Goal: Find specific page/section: Find specific page/section

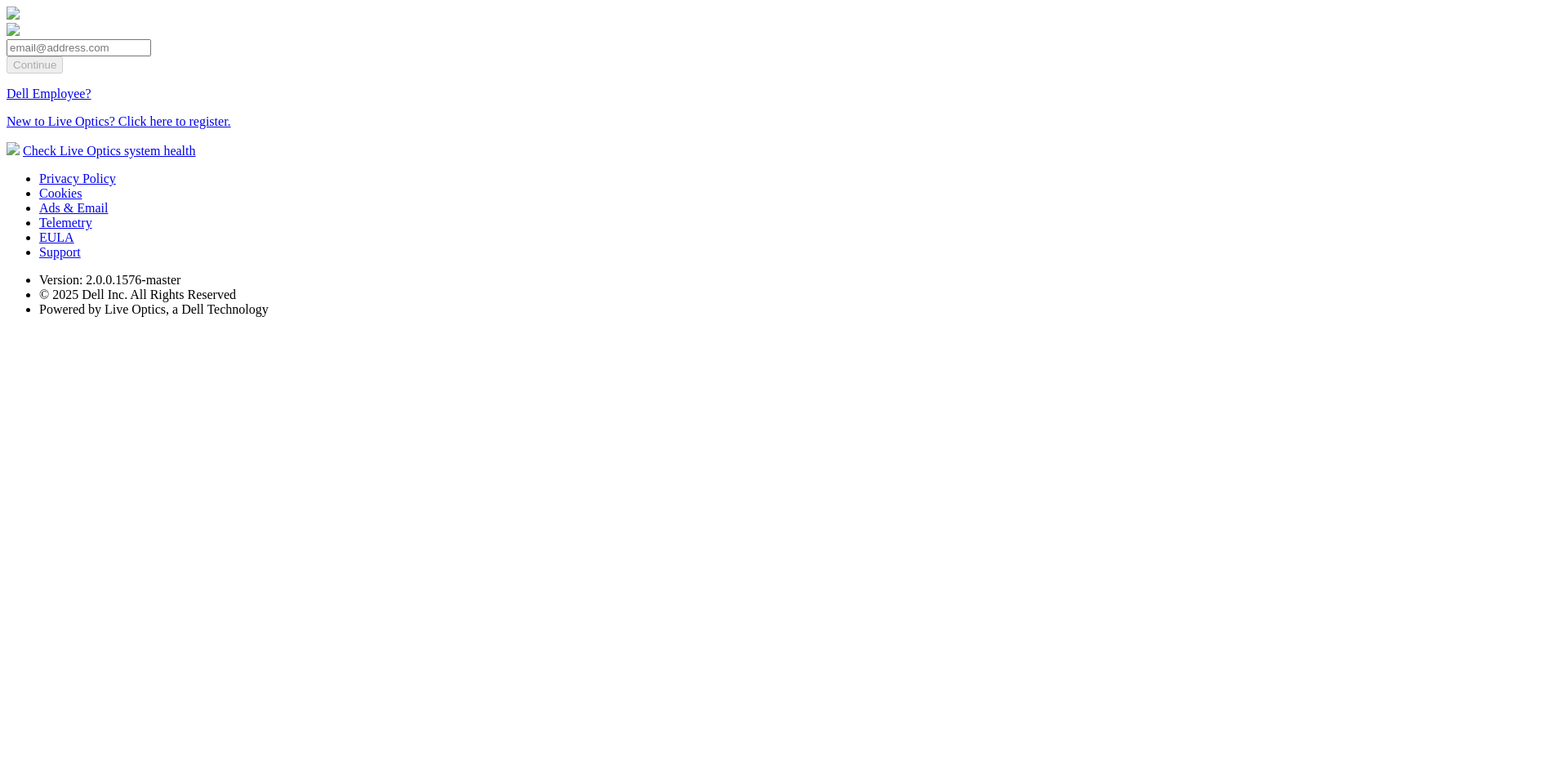
click at [151, 57] on input "email" at bounding box center [79, 47] width 145 height 17
type input "[EMAIL_ADDRESS][DOMAIN_NAME]"
click at [63, 73] on input "Continue" at bounding box center [35, 65] width 57 height 17
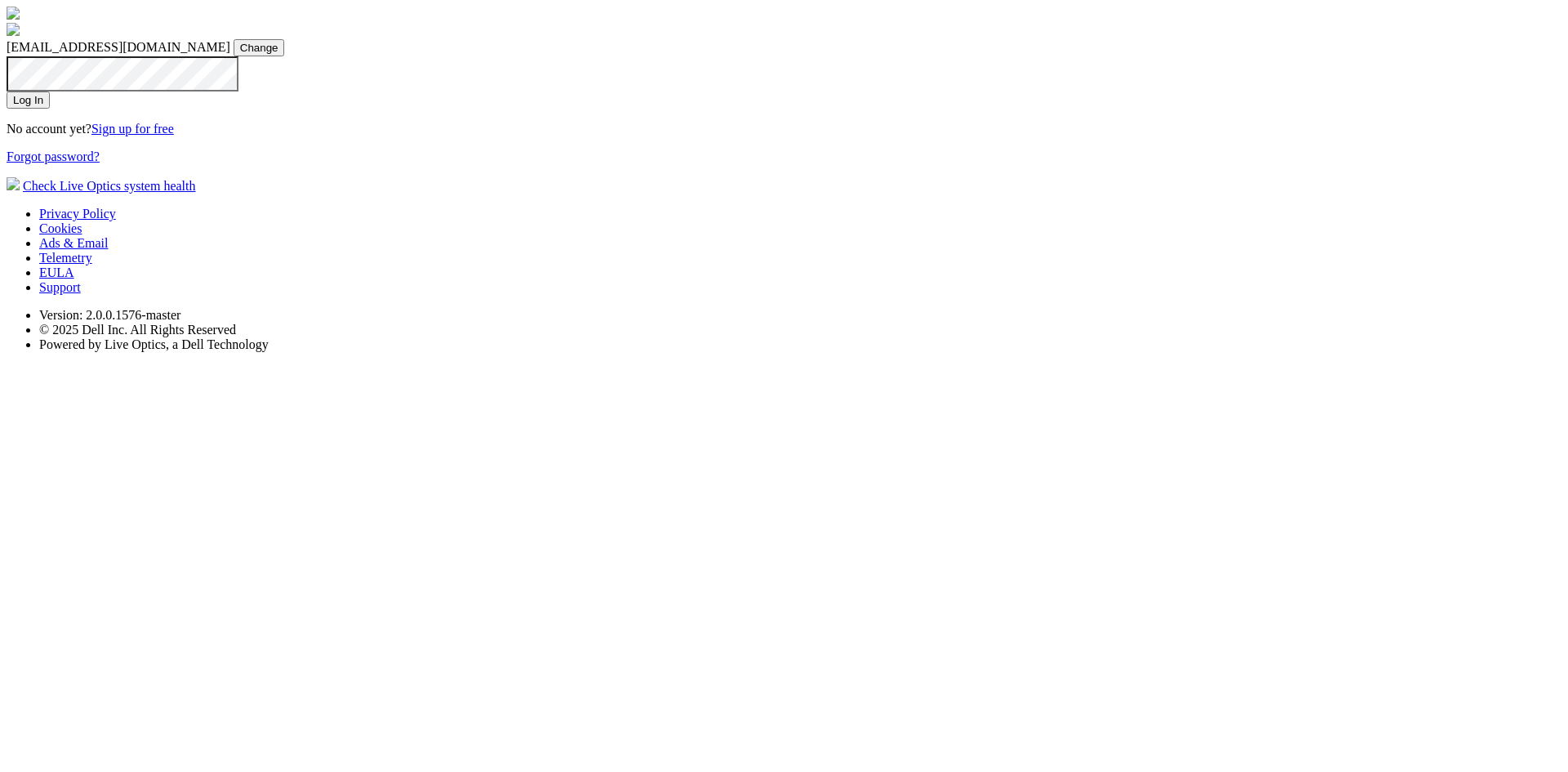
click at [50, 108] on input "Log In" at bounding box center [28, 100] width 43 height 17
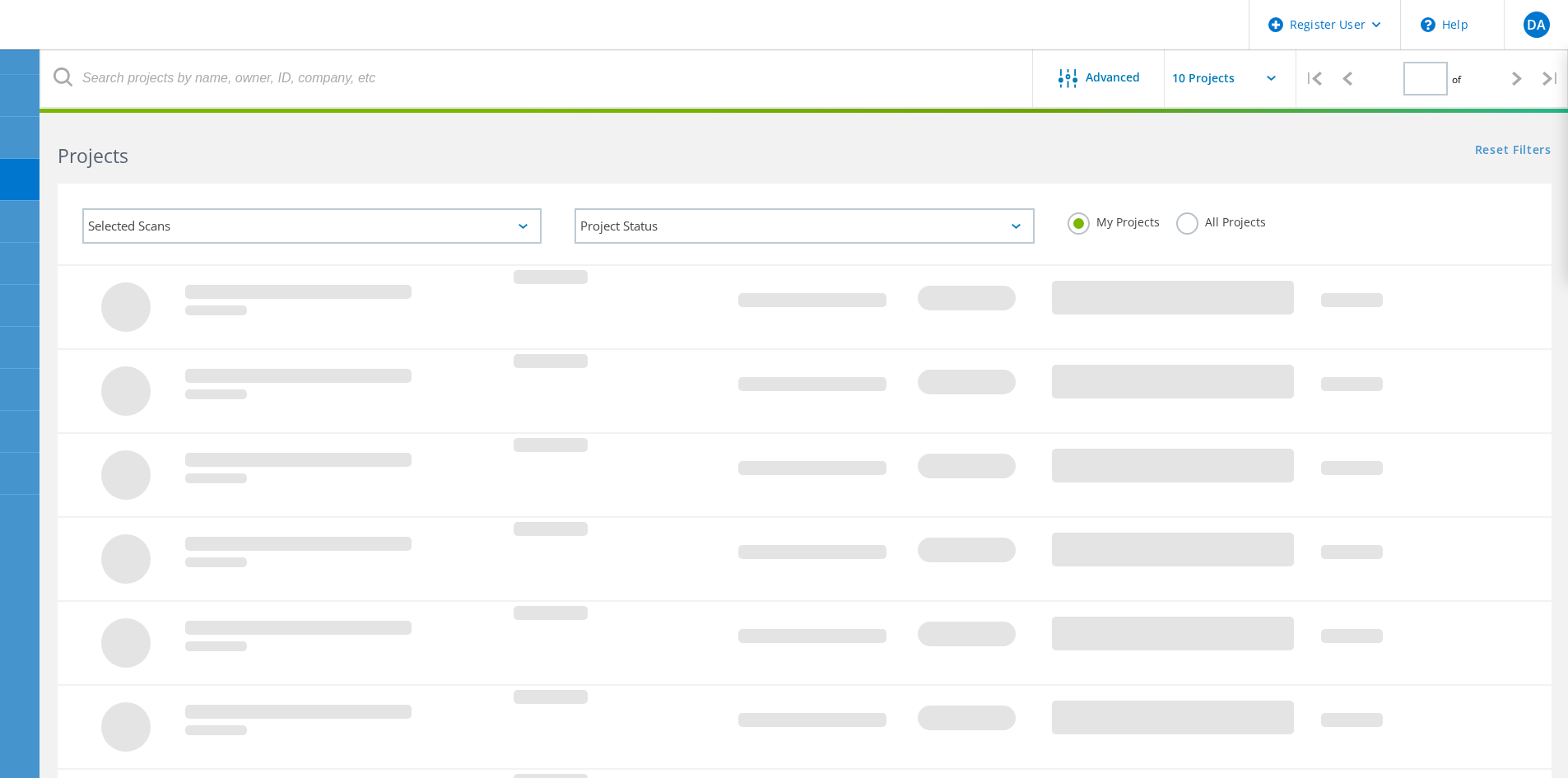
click at [522, 228] on icon at bounding box center [523, 227] width 9 height 5
type input "1"
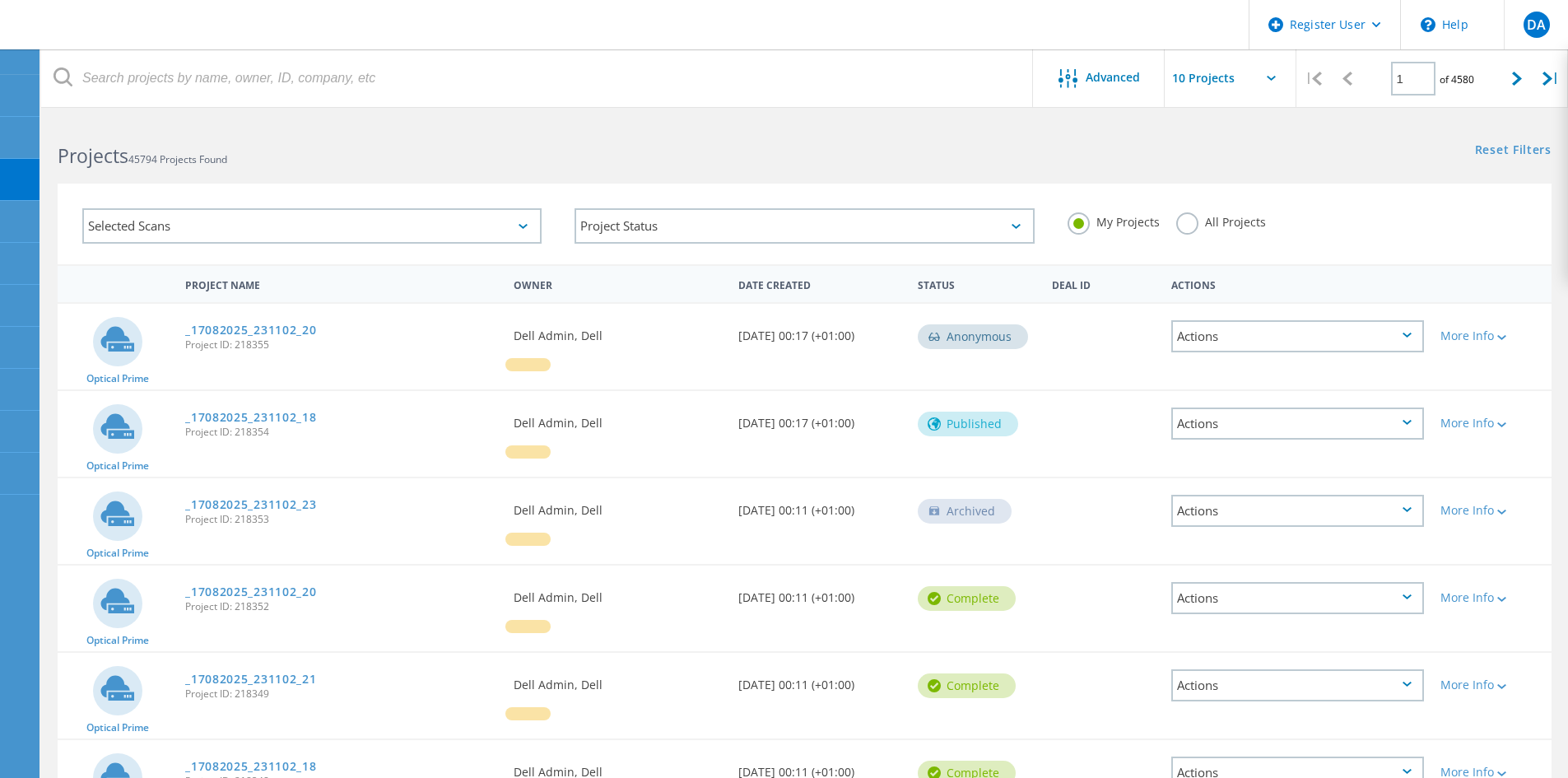
click at [522, 226] on icon at bounding box center [523, 227] width 9 height 5
click at [1184, 228] on label "All Projects" at bounding box center [1221, 220] width 90 height 16
click at [0, 0] on input "All Projects" at bounding box center [0, 0] width 0 height 0
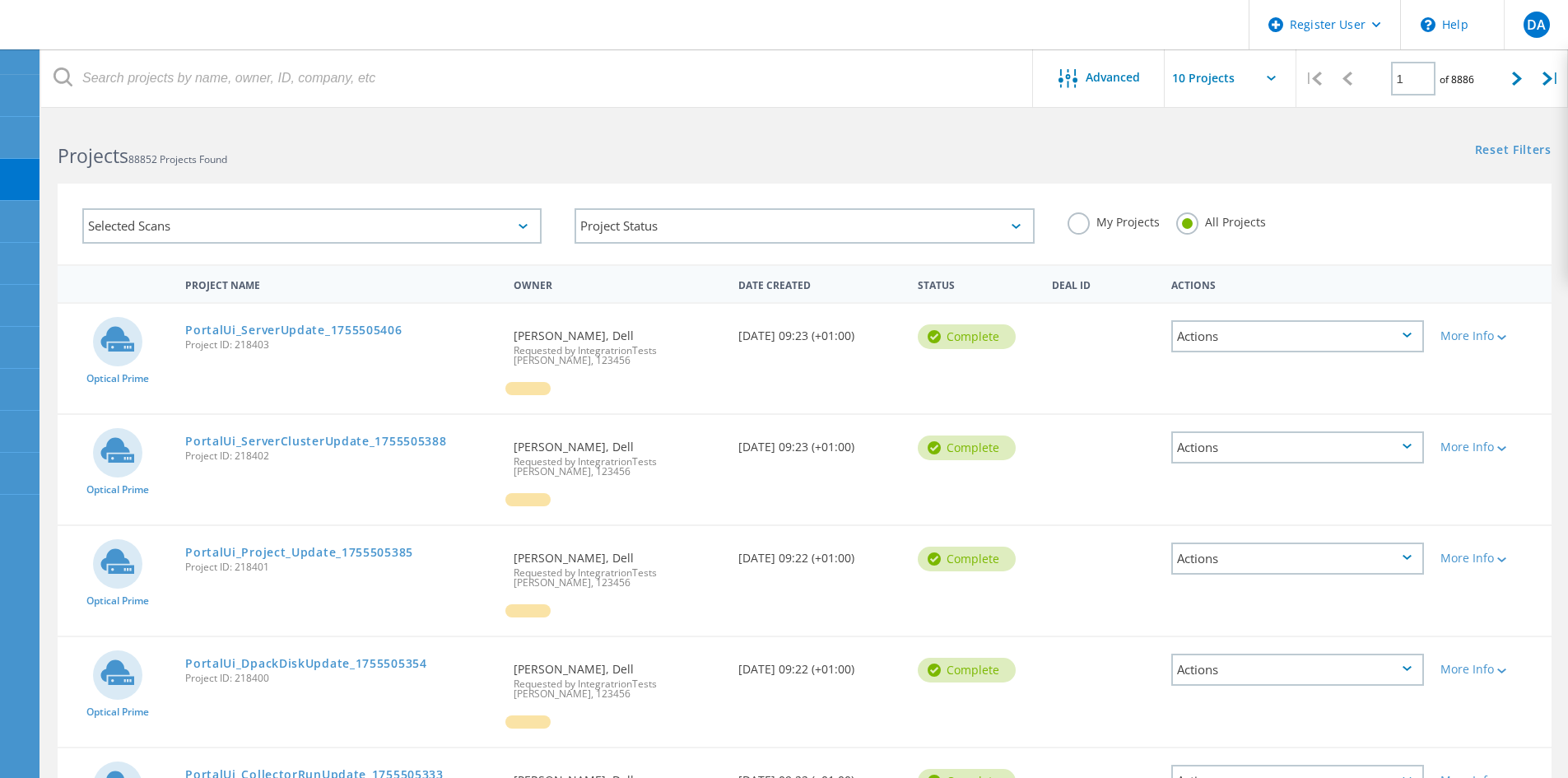
click at [518, 227] on div "Selected Scans" at bounding box center [311, 226] width 459 height 35
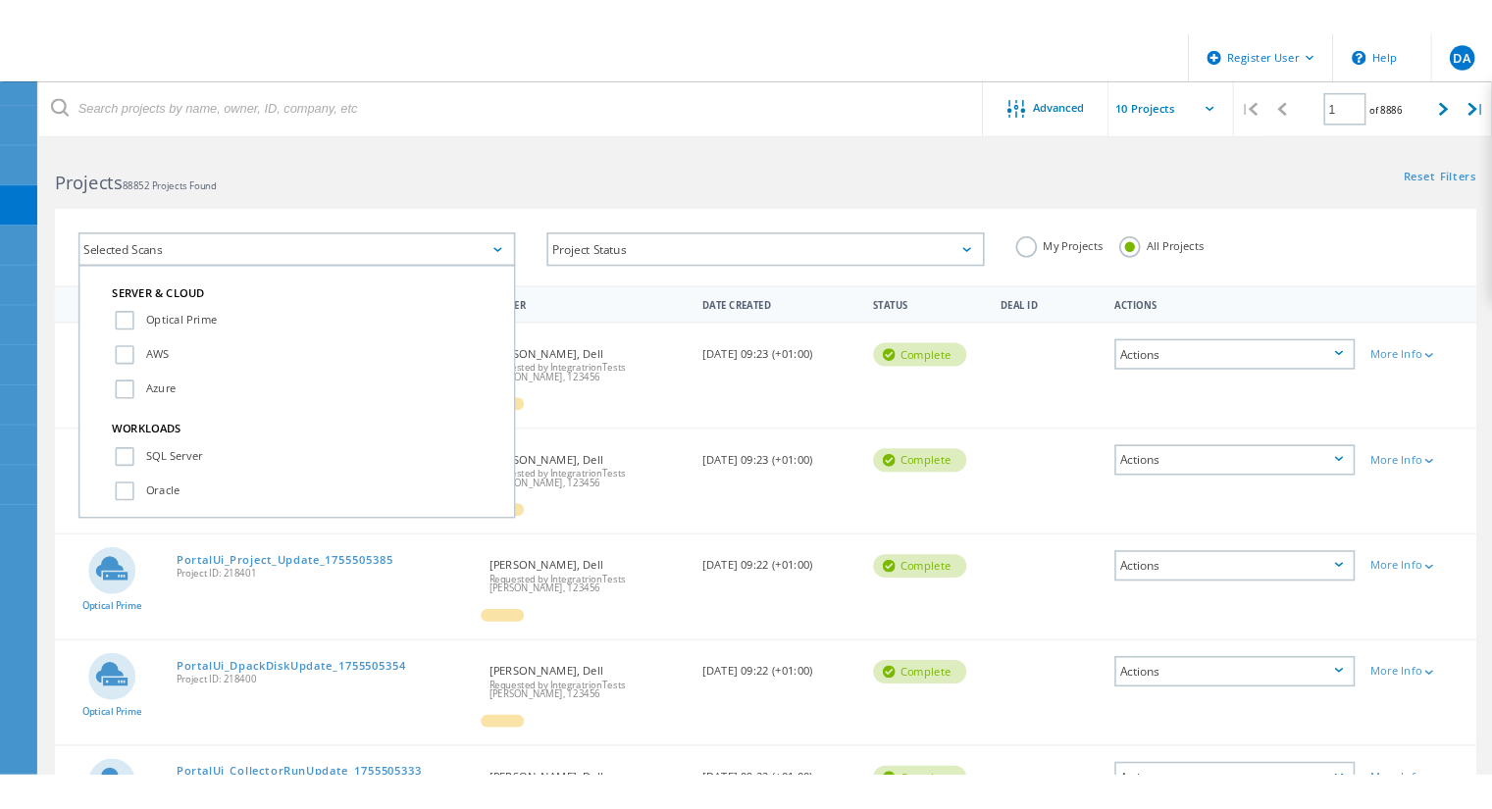
scroll to position [196, 0]
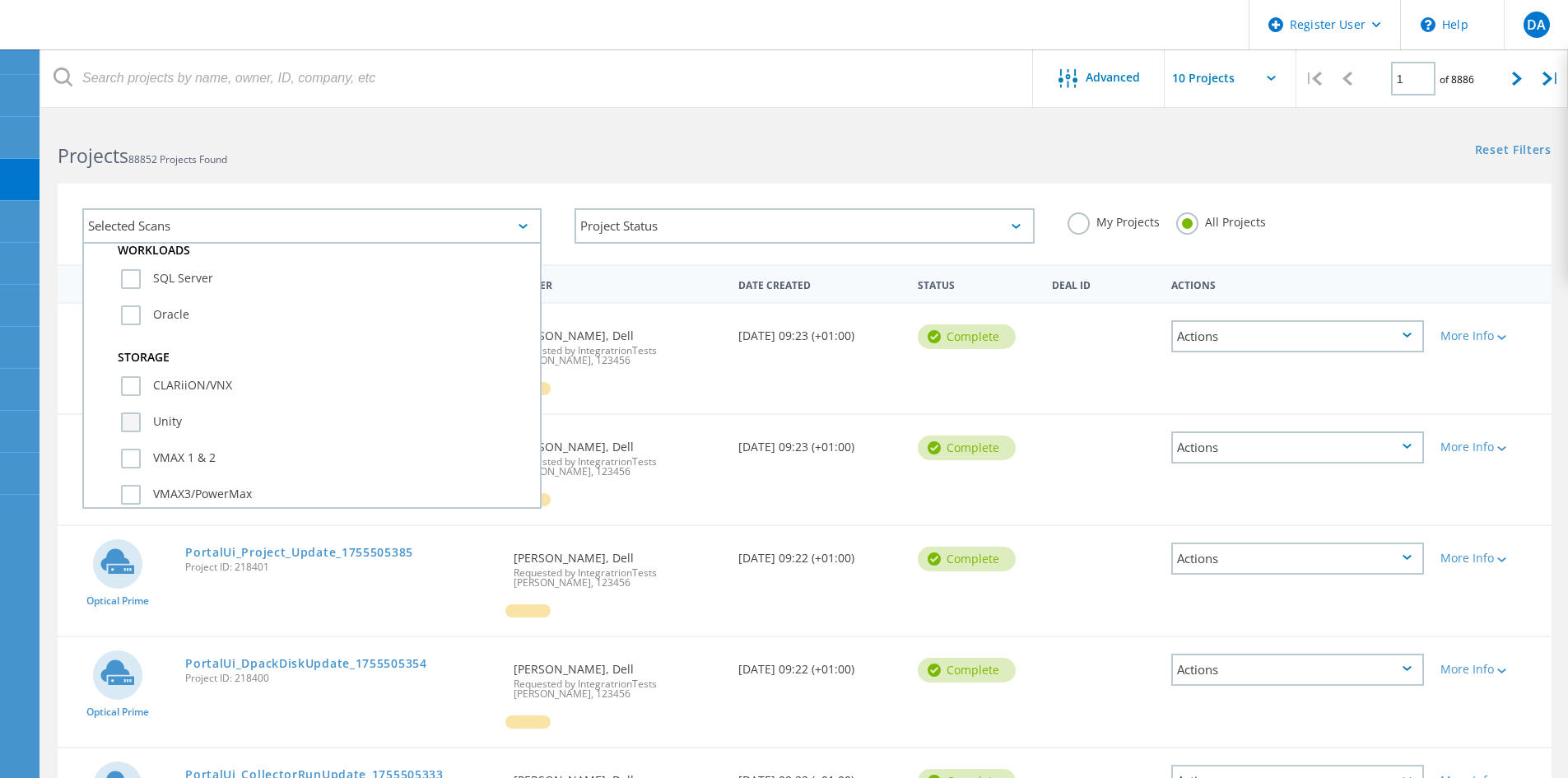
click at [131, 420] on label "Unity" at bounding box center [326, 422] width 410 height 20
click at [0, 0] on input "Unity" at bounding box center [0, 0] width 0 height 0
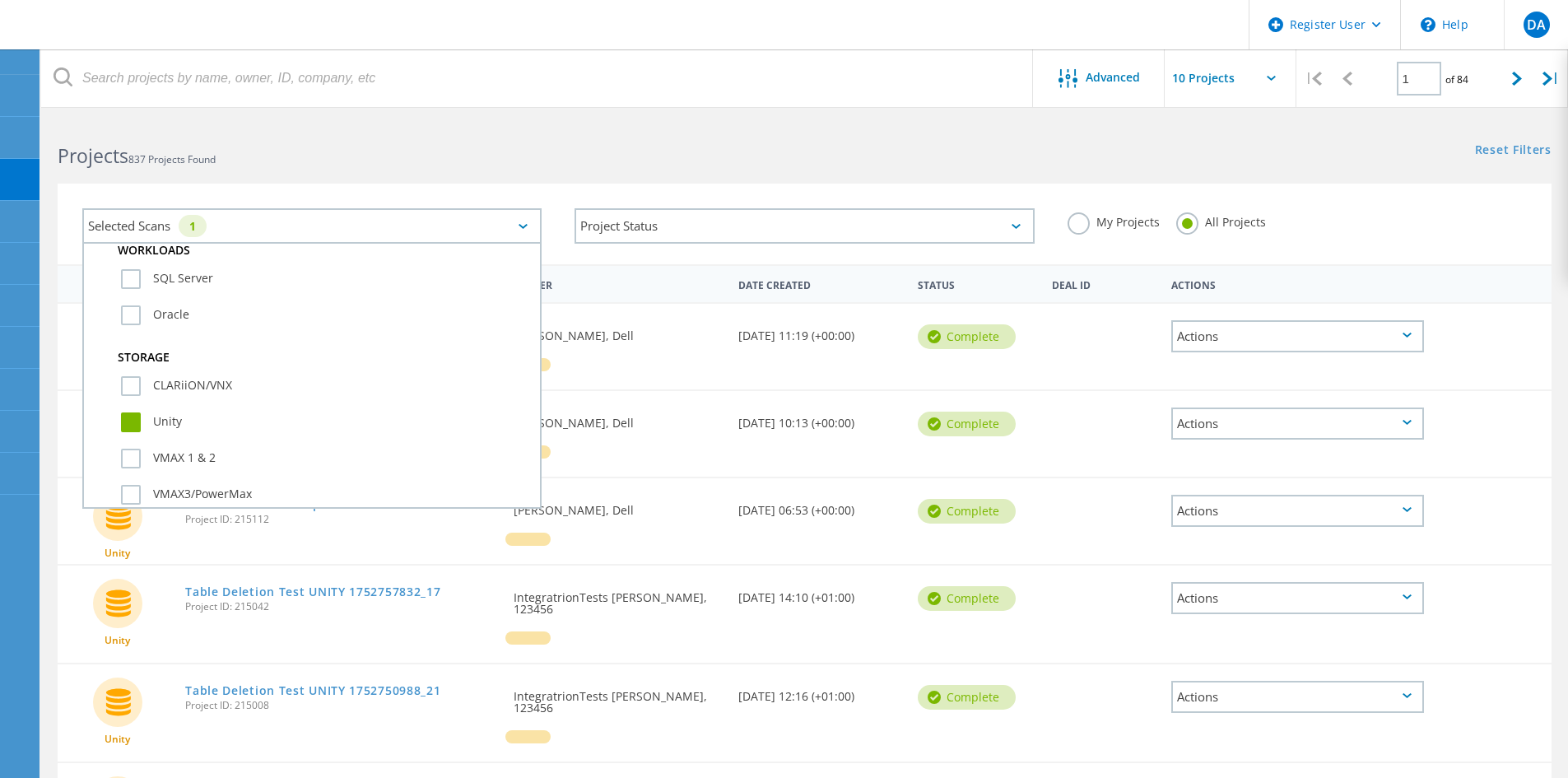
click at [583, 261] on div "Project Status In Progress Complete Published Anonymous Archived Error" at bounding box center [804, 228] width 492 height 72
